Goal: Information Seeking & Learning: Learn about a topic

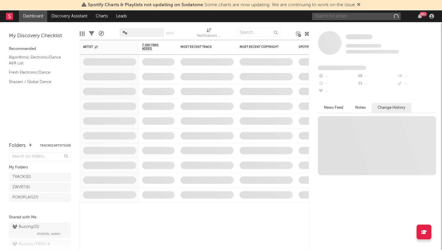
click at [339, 17] on input "text" at bounding box center [356, 16] width 89 height 7
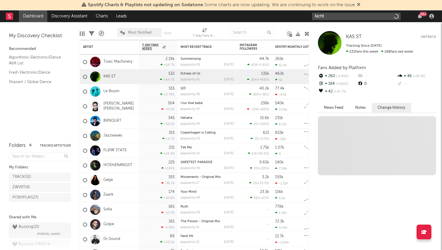
type input "kichta"
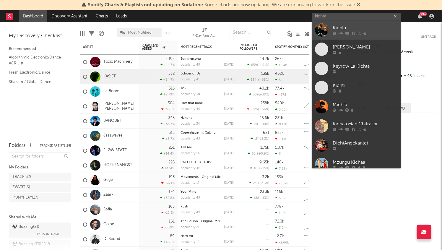
click at [341, 27] on div "Kichta" at bounding box center [365, 28] width 65 height 7
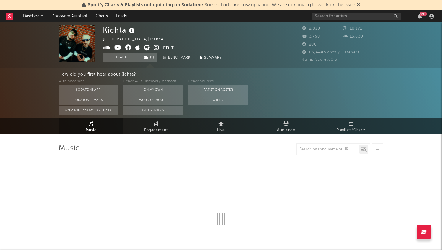
select select "6m"
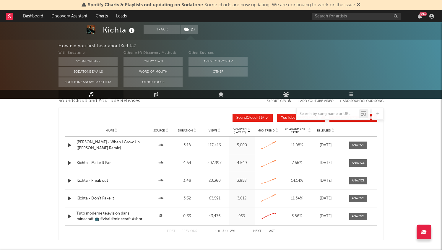
scroll to position [542, 0]
click at [360, 183] on span at bounding box center [359, 180] width 18 height 7
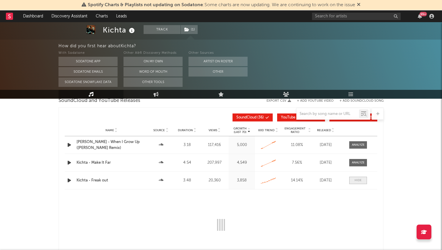
select select "All"
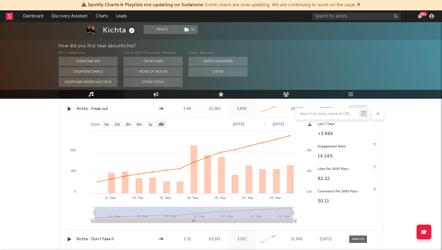
scroll to position [588, 0]
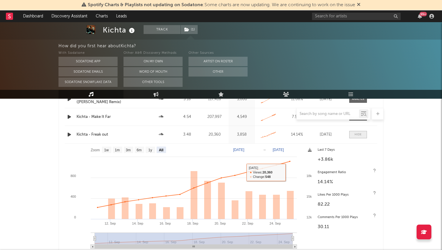
click at [357, 133] on div at bounding box center [358, 134] width 7 height 4
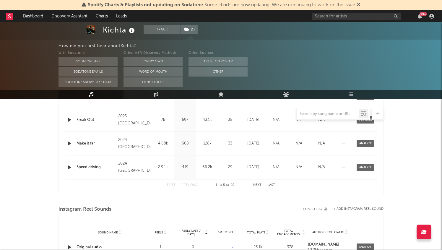
scroll to position [234, 0]
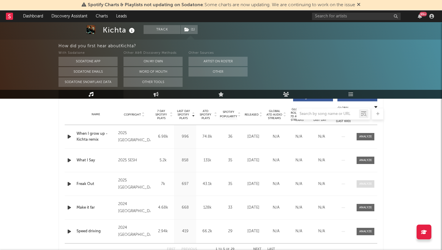
click at [370, 186] on div at bounding box center [366, 184] width 13 height 4
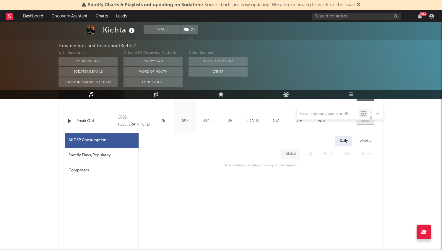
scroll to position [273, 0]
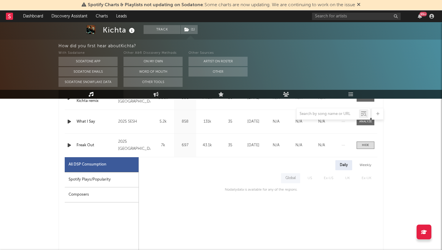
click at [115, 179] on div "Spotify Plays/Popularity" at bounding box center [102, 179] width 74 height 15
select select "1w"
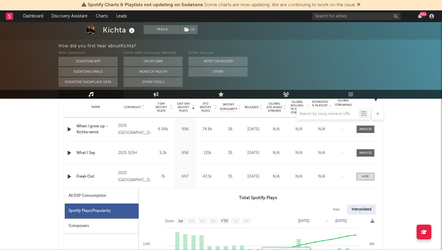
scroll to position [240, 0]
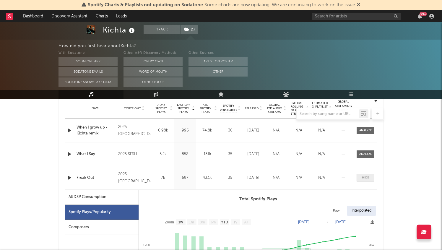
click at [368, 177] on div at bounding box center [365, 178] width 7 height 4
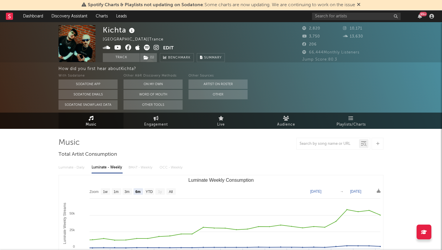
scroll to position [0, 0]
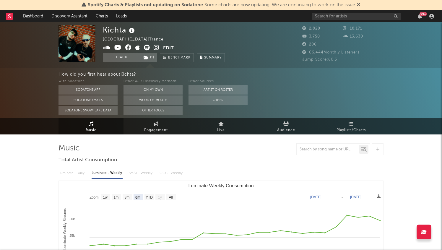
click at [107, 47] on icon at bounding box center [107, 48] width 8 height 6
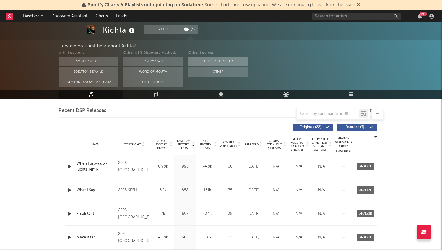
scroll to position [298, 0]
